Goal: Communication & Community: Answer question/provide support

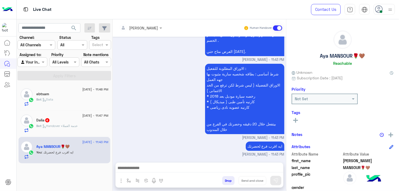
scroll to position [88, 0]
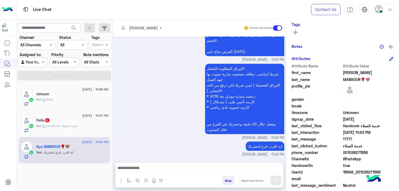
click at [350, 150] on span "201026271558" at bounding box center [368, 153] width 51 height 6
copy span "201026271558"
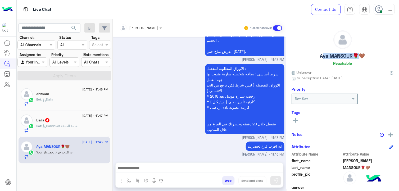
copy h5 "[PERSON_NAME]"
drag, startPoint x: 353, startPoint y: 53, endPoint x: 311, endPoint y: 58, distance: 42.4
click at [311, 58] on div "Aya MANSOUR🌹🤎 Reachable" at bounding box center [343, 48] width 102 height 37
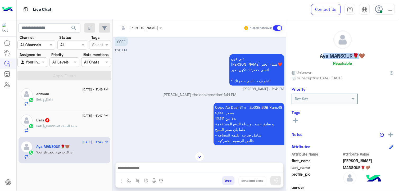
scroll to position [679, 0]
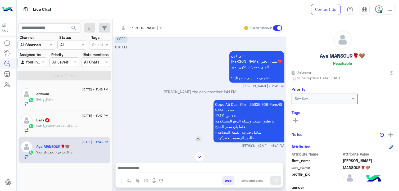
click at [250, 110] on p "Oppo A5 Dual Sim - 256GB,8GB Ram,4G 9,990 بسعر 12,111 بدلا من و يطبق حسب وسيلة …" at bounding box center [248, 121] width 71 height 43
copy p "Oppo A5 Dual Sim - 256GB,8GB Ram,4G"
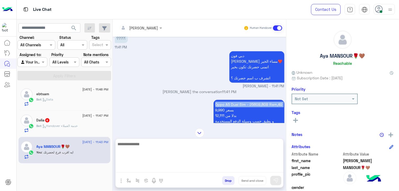
click at [255, 166] on textarea at bounding box center [200, 157] width 168 height 32
paste textarea "**********"
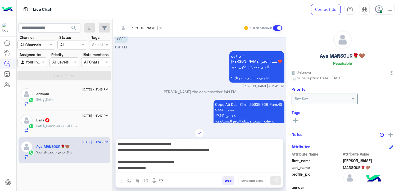
type textarea "**********"
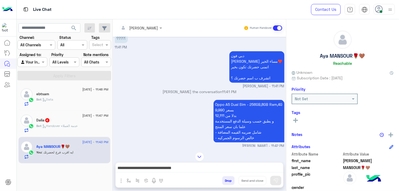
click at [254, 179] on button "Send and close" at bounding box center [253, 180] width 28 height 9
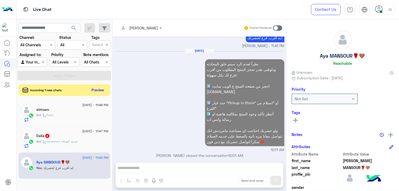
scroll to position [940, 0]
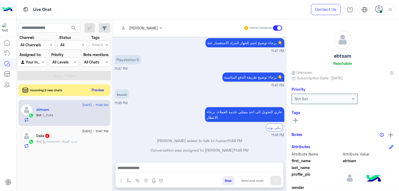
scroll to position [469, 0]
click at [94, 126] on div "[DATE] - 11:47 PM Dalia 4 Bot : Handover خدمة العملاء" at bounding box center [65, 139] width 92 height 26
click at [93, 133] on span "[DATE] - 11:47 PM" at bounding box center [95, 131] width 26 height 5
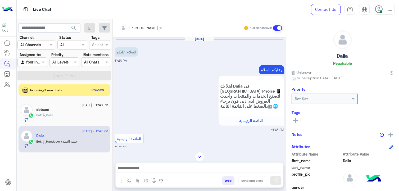
click at [388, 10] on img at bounding box center [390, 9] width 7 height 7
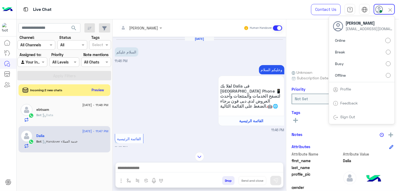
click at [385, 77] on label "Offline" at bounding box center [362, 75] width 58 height 10
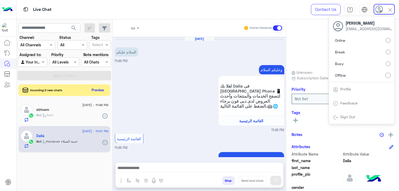
scroll to position [162, 0]
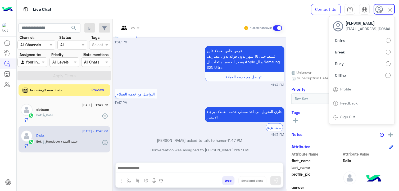
click at [76, 29] on span "search" at bounding box center [74, 28] width 6 height 6
